Goal: Find specific page/section: Find specific page/section

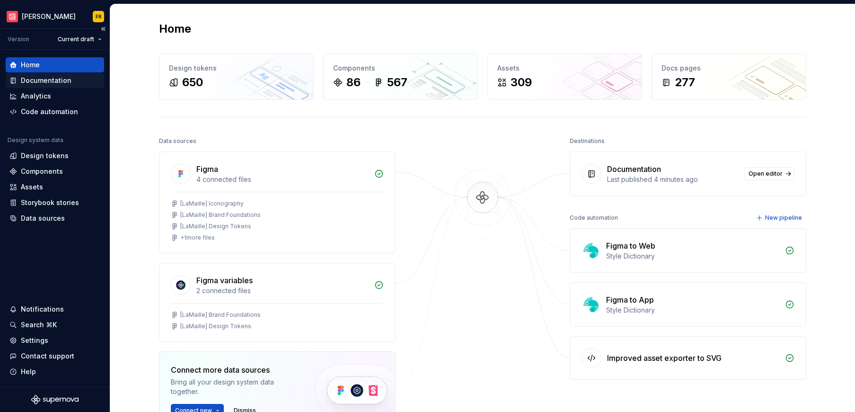
click at [53, 83] on div "Documentation" at bounding box center [46, 80] width 51 height 9
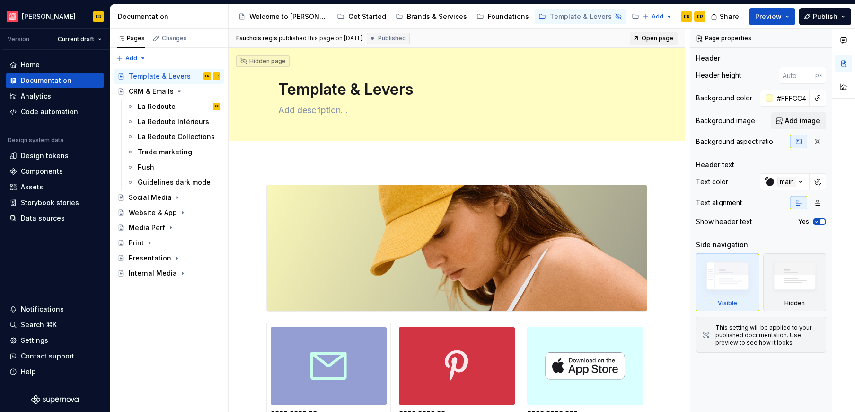
click at [659, 40] on span "Open page" at bounding box center [658, 39] width 32 height 8
type textarea "*"
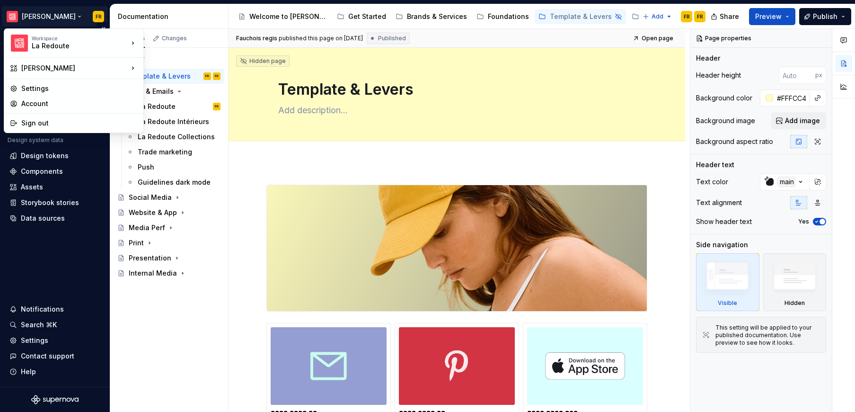
click at [41, 18] on html "[PERSON_NAME] FR Version Current draft Home Documentation Analytics Code automa…" at bounding box center [427, 206] width 855 height 412
click at [168, 61] on div "support exe" at bounding box center [190, 56] width 62 height 9
